Goal: Check status: Check status

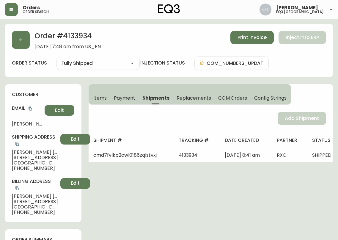
select select "FULLY_SHIPPED"
click at [28, 42] on button "button" at bounding box center [21, 40] width 18 height 18
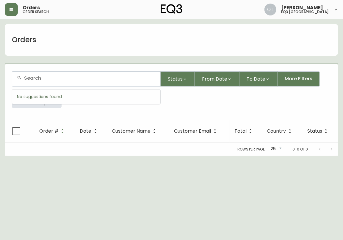
click at [59, 77] on input "text" at bounding box center [90, 78] width 132 height 6
paste input "4134589"
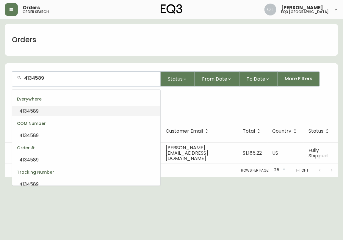
type input "4134589"
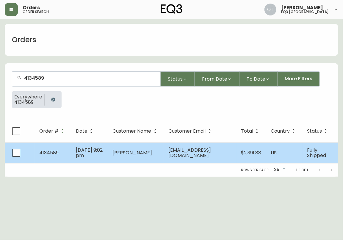
click at [66, 149] on td "4134589" at bounding box center [53, 153] width 37 height 21
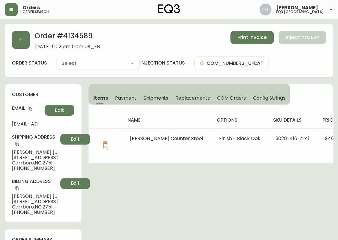
type input "Fully Shipped"
select select "FULLY_SHIPPED"
